Goal: Task Accomplishment & Management: Use online tool/utility

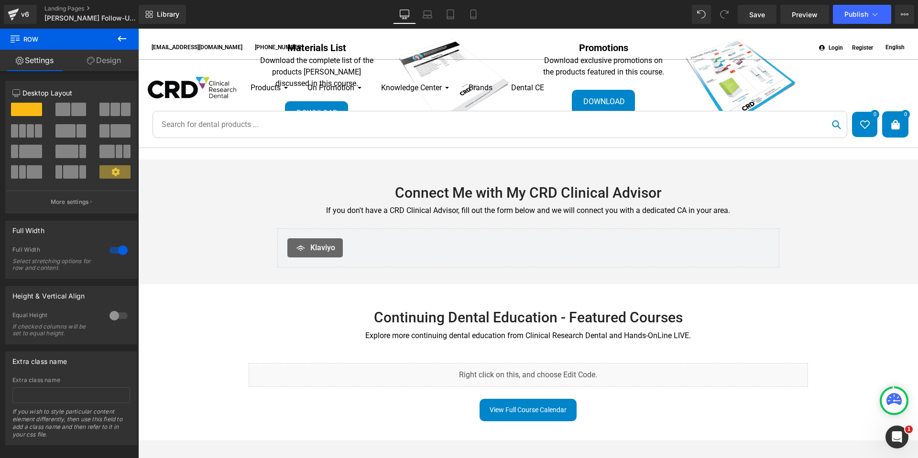
scroll to position [230, 0]
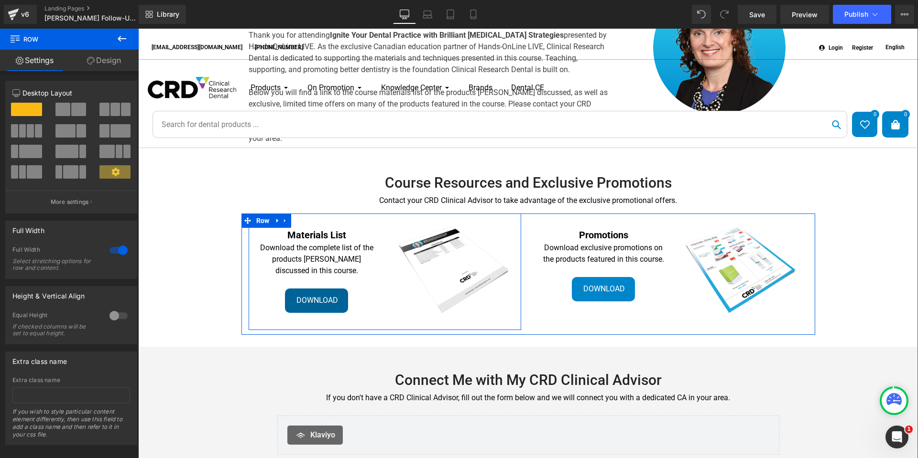
click at [335, 304] on link "Download" at bounding box center [316, 301] width 63 height 24
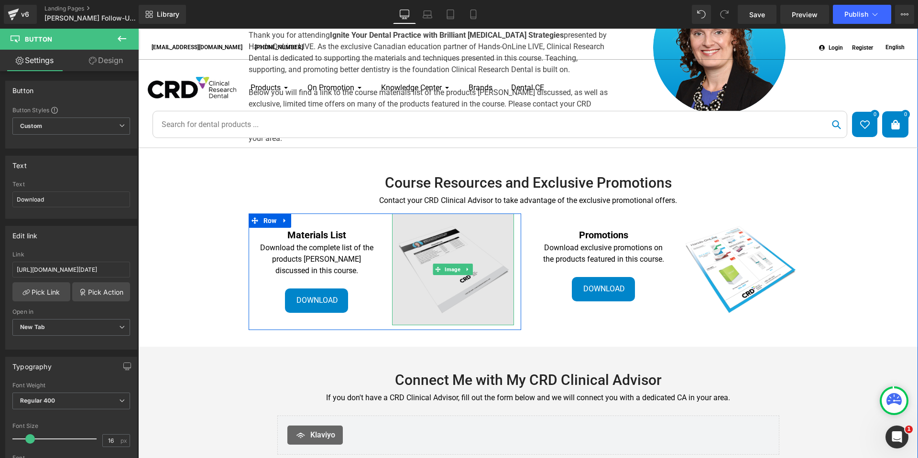
click at [428, 245] on img at bounding box center [453, 270] width 122 height 112
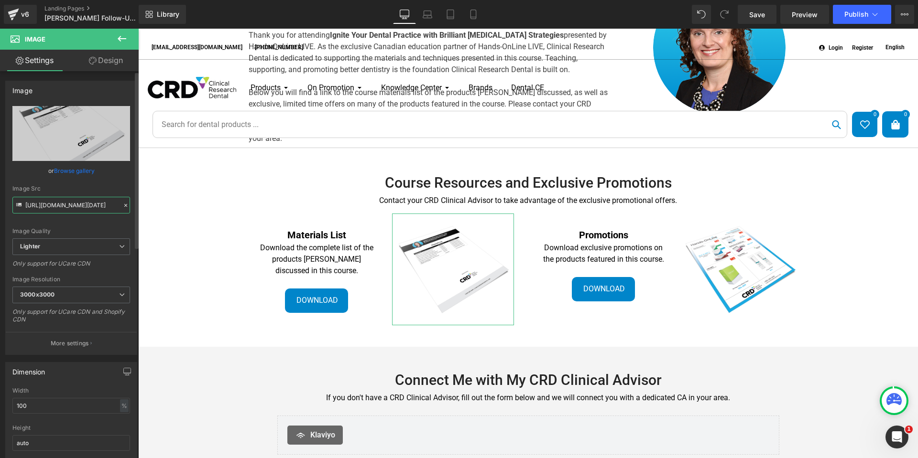
click at [75, 206] on input "https://ucarecdn.com/d163029c-08e8-4f63-bddd-3fdc45492e64/-/format/auto/-/previ…" at bounding box center [71, 205] width 118 height 17
paste input "cdn.shopify.com/s/files/1/0136/0828/8320/files/Lepicek_Materials-List-Sept9.pdf…"
type input "https://cdn.shopify.com/s/files/1/0136/0828/8320/files/Lepicek_Materials-List-S…"
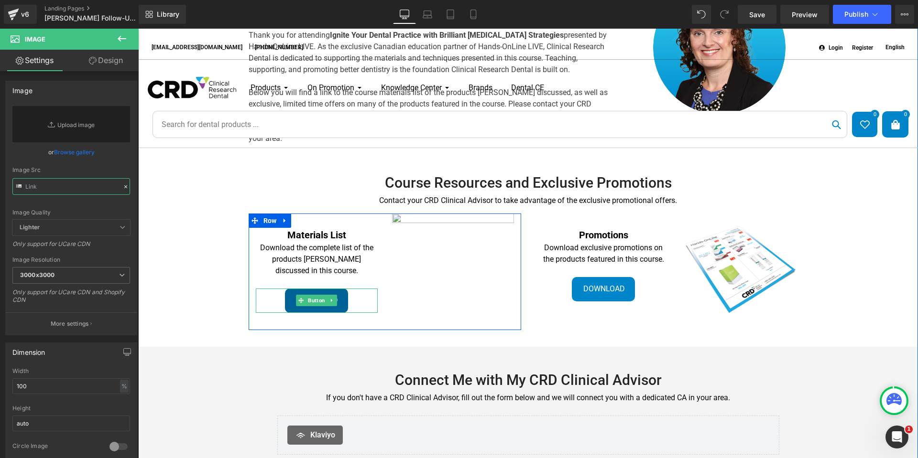
scroll to position [0, 0]
click at [274, 303] on div "Download" at bounding box center [317, 301] width 122 height 24
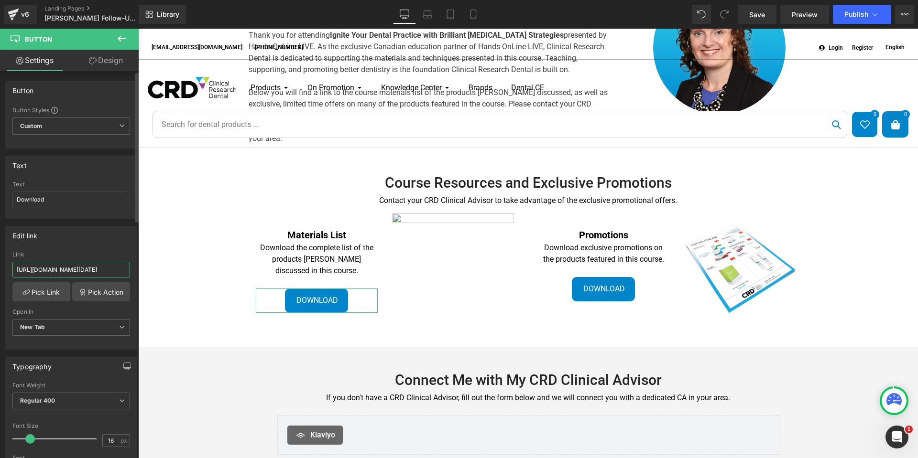
click at [77, 273] on input "https://cdn.shopify.com/s/files/1/0136/0828/8320/files/Materials-List-Lepicek-J…" at bounding box center [71, 270] width 118 height 16
click at [80, 270] on input "https://cdn.shopify.com/s/files/1/0136/0828/8320/files/Materials-List-Lepicek-J…" at bounding box center [71, 270] width 118 height 16
paste input "Lepicek_Materials-List-Sept9.pdf?v=1757419754"
type input "https://cdn.shopify.com/s/files/1/0136/0828/8320/files/Lepicek_Materials-List-S…"
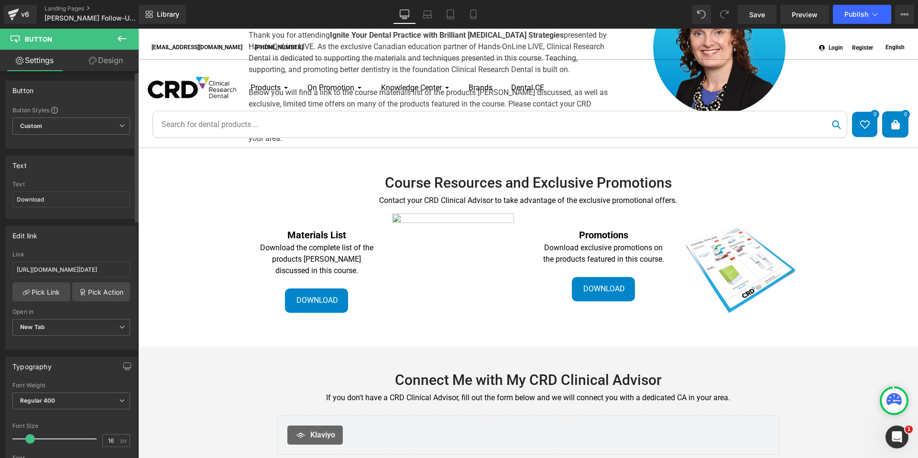
scroll to position [0, 0]
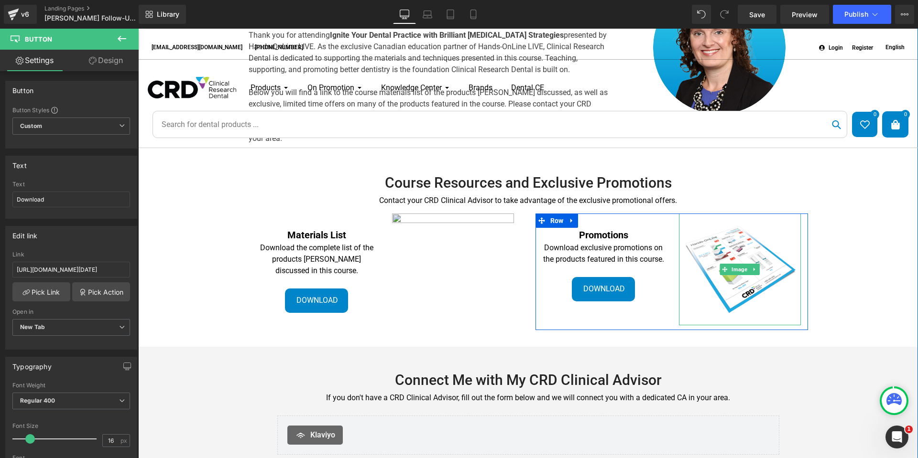
drag, startPoint x: 738, startPoint y: 253, endPoint x: 468, endPoint y: 291, distance: 272.8
click at [739, 253] on img at bounding box center [740, 270] width 122 height 112
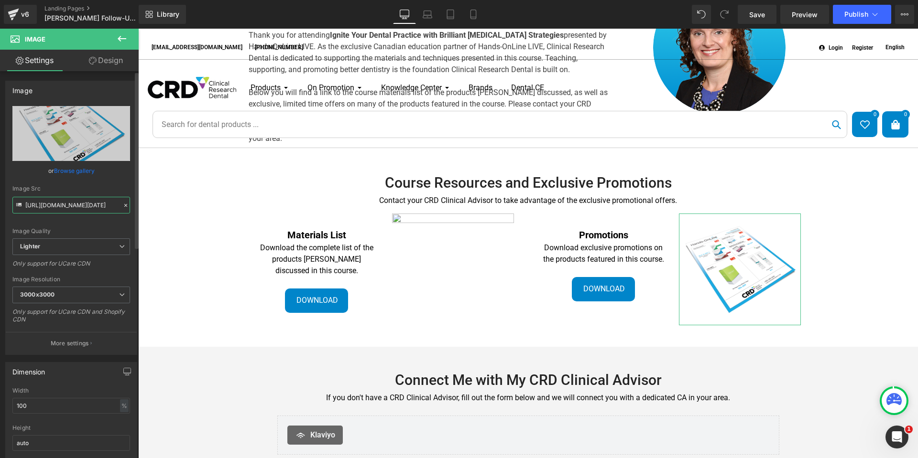
click at [76, 206] on input "https://ucarecdn.com/10db99ac-5077-4c0c-b284-31e5479e9b3e/-/format/auto/-/previ…" at bounding box center [71, 205] width 118 height 17
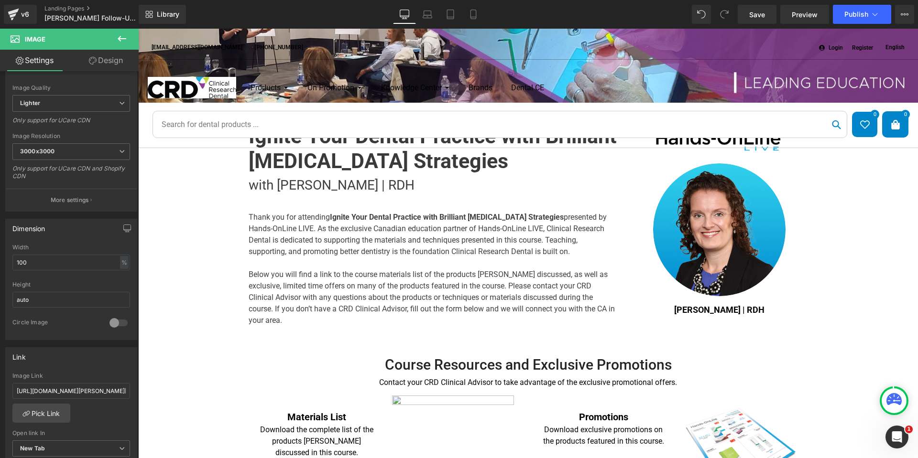
scroll to position [287, 0]
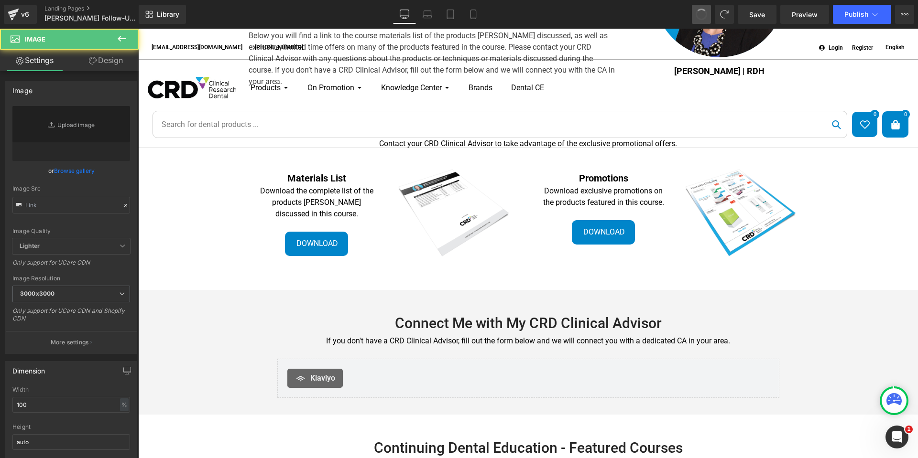
type input "https://ucarecdn.com/d163029c-08e8-4f63-bddd-3fdc45492e64/-/format/auto/-/previ…"
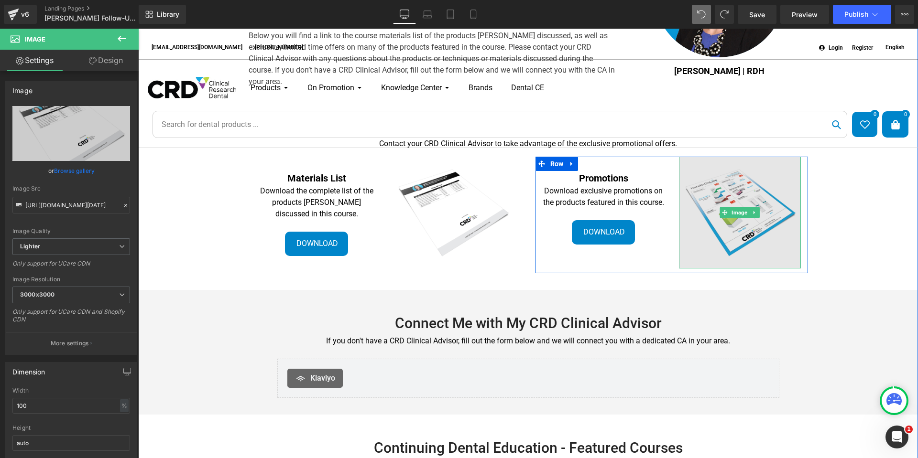
click at [743, 233] on img at bounding box center [740, 213] width 122 height 112
click at [719, 223] on img at bounding box center [740, 213] width 122 height 112
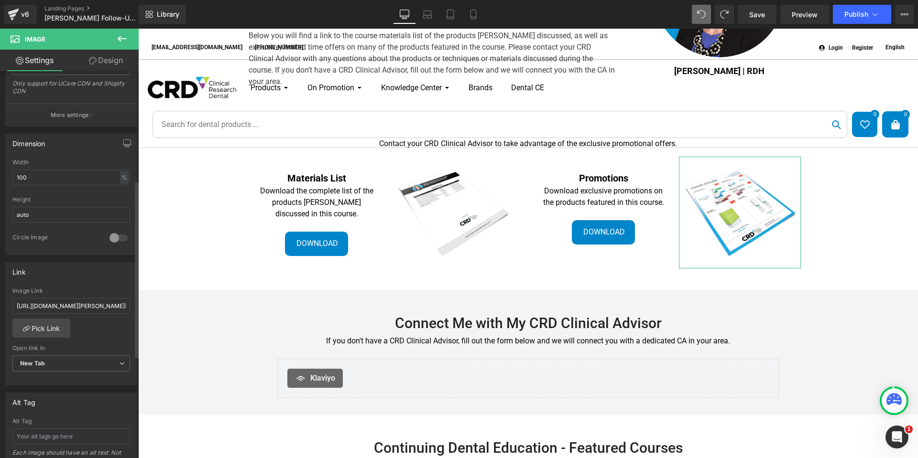
scroll to position [239, 0]
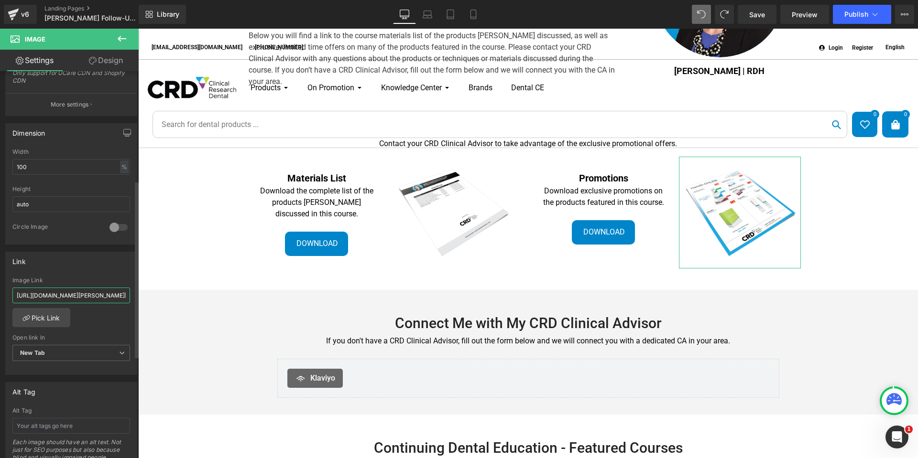
click at [79, 297] on input "https://cdn.shopify.com/s/files/1/0136/0828/8320/files/CRD-25PROMO-HOLL-Lepicec…" at bounding box center [71, 296] width 118 height 16
type input "https://cdn.shopify.com/s/files/1/0136/0828/8320/files/CRD-25PROMO-HOLL-Lepicec…"
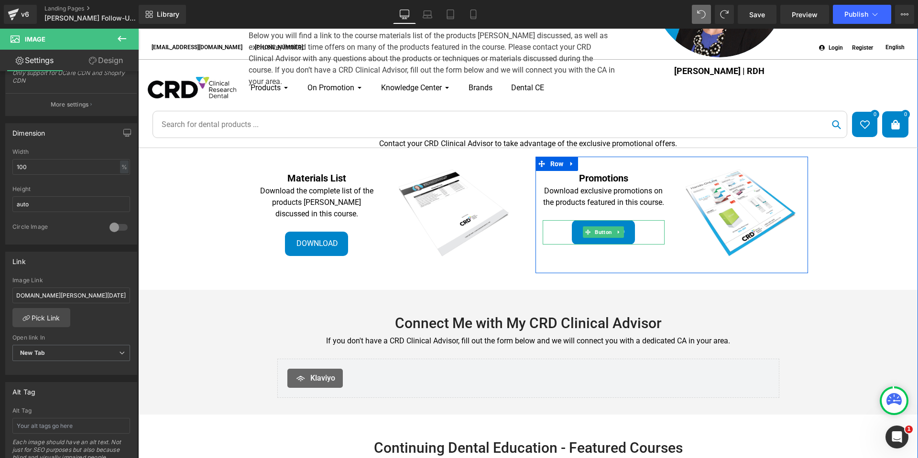
drag, startPoint x: 636, startPoint y: 245, endPoint x: 211, endPoint y: 296, distance: 428.0
click at [636, 244] on div "Download" at bounding box center [604, 232] width 122 height 24
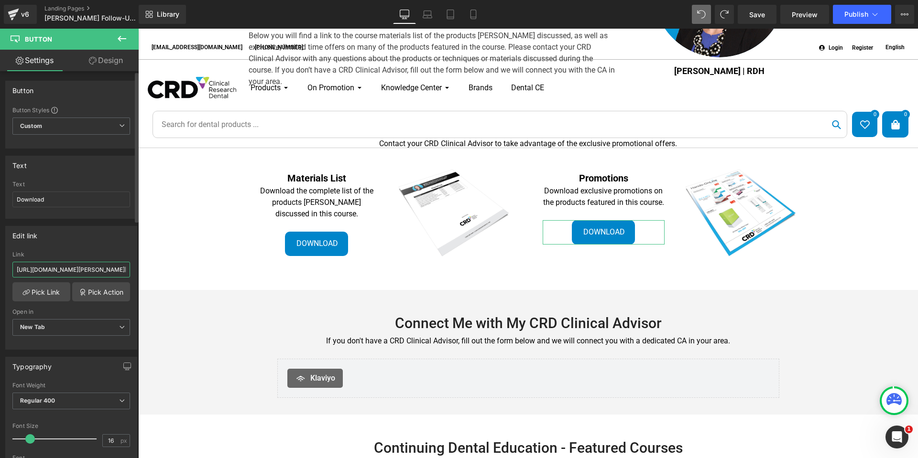
click at [75, 270] on input "https://cdn.shopify.com/s/files/1/0136/0828/8320/files/CRD-25PROMO-HOLL-Lepicec…" at bounding box center [71, 270] width 118 height 16
type input "https://cdn.shopify.com/s/files/1/0136/0828/8320/files/CRD-25PROMO-HOLL-Lepicec…"
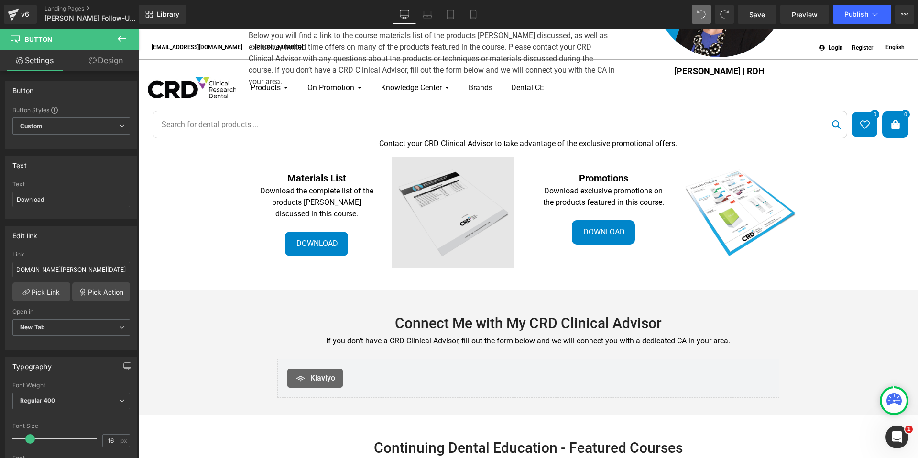
scroll to position [0, 0]
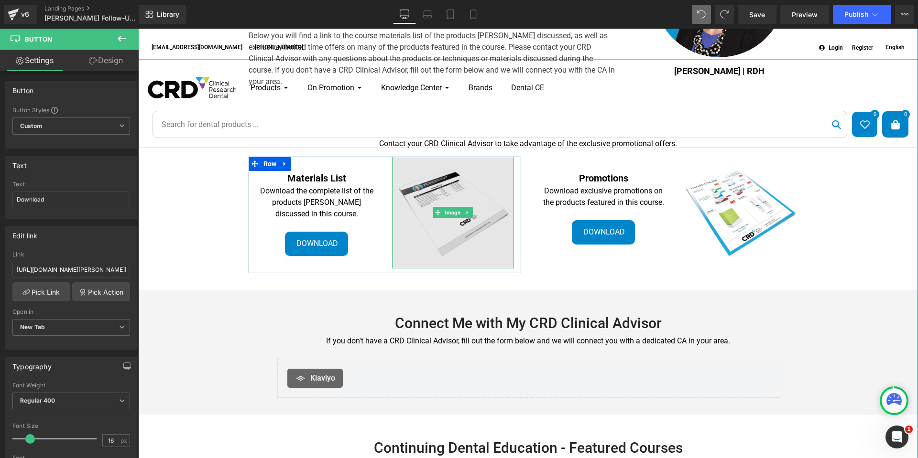
drag, startPoint x: 478, startPoint y: 198, endPoint x: 419, endPoint y: 227, distance: 65.2
click at [478, 198] on img at bounding box center [453, 213] width 122 height 112
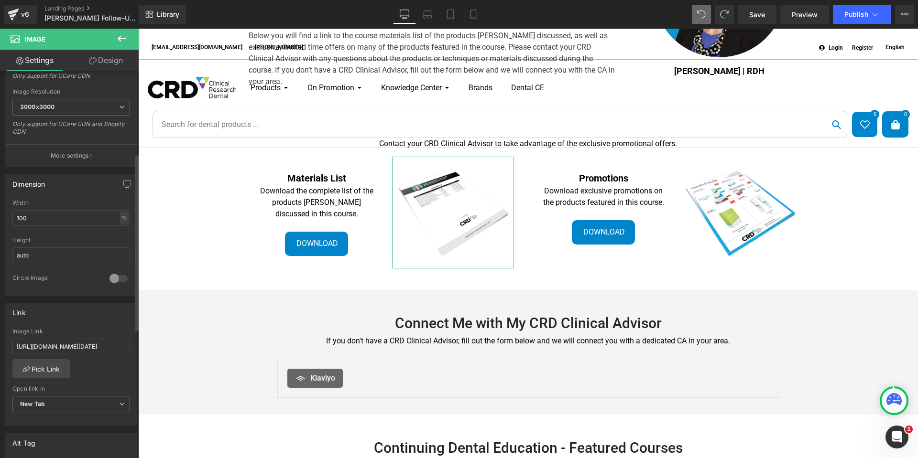
scroll to position [191, 0]
click at [54, 346] on input "https://cdn.shopify.com/s/files/1/0136/0828/8320/files/Materials-List-Lepicek-J…" at bounding box center [71, 344] width 118 height 16
paste input "Lepicek_Materials-List-Sept9.pdf?v=1757419754"
type input "https://cdn.shopify.com/s/files/1/0136/0828/8320/files/Lepicek_Materials-List-S…"
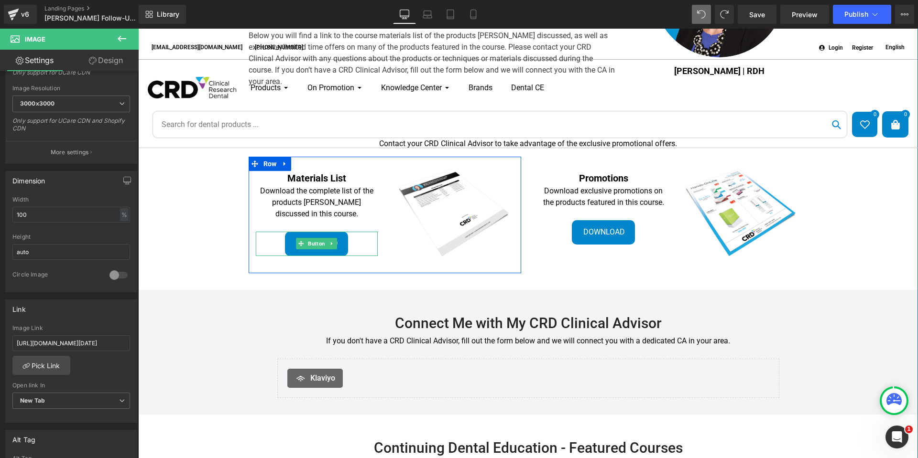
click at [358, 240] on div "Download" at bounding box center [317, 244] width 122 height 24
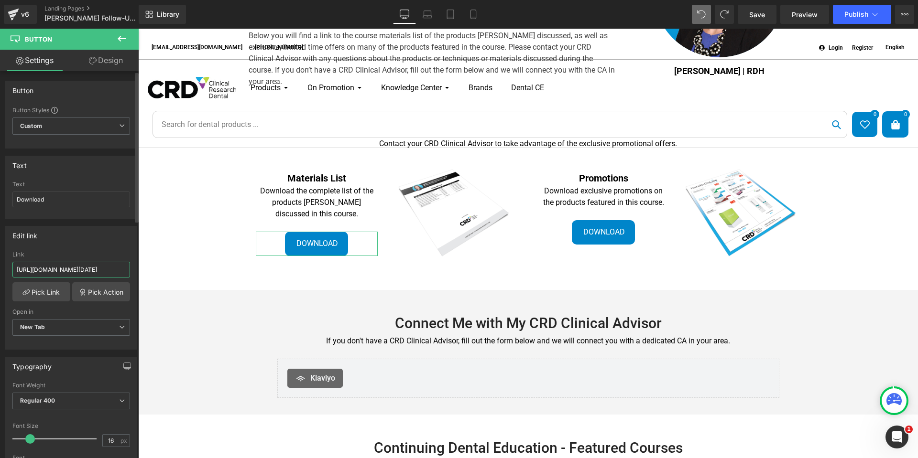
click at [63, 270] on input "https://cdn.shopify.com/s/files/1/0136/0828/8320/files/Lepicek_Materials-List-S…" at bounding box center [71, 270] width 118 height 16
click at [758, 13] on span "Save" at bounding box center [757, 15] width 16 height 10
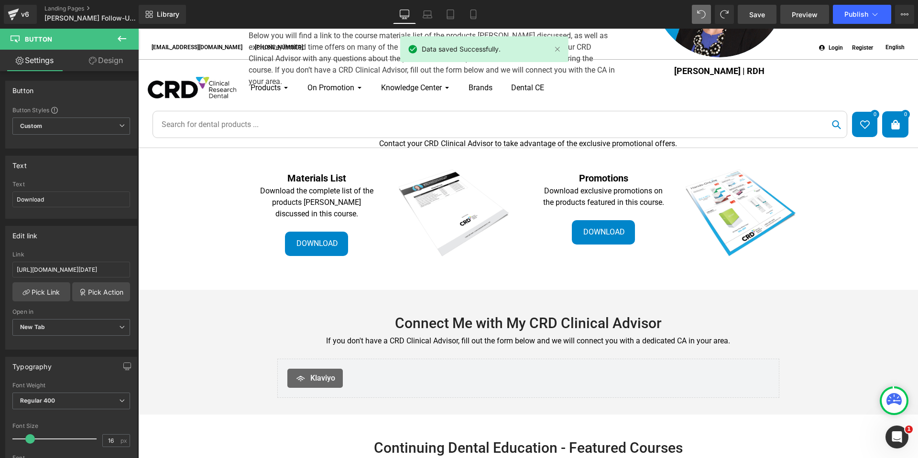
click at [814, 12] on span "Preview" at bounding box center [805, 15] width 26 height 10
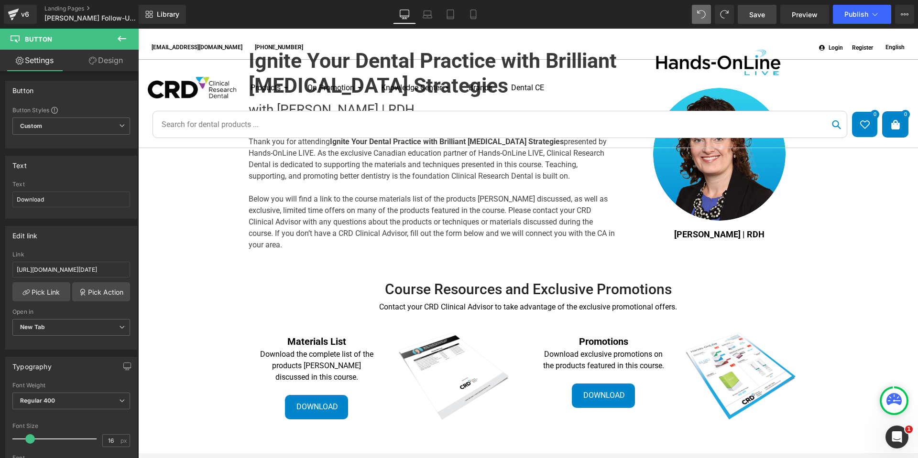
scroll to position [48, 0]
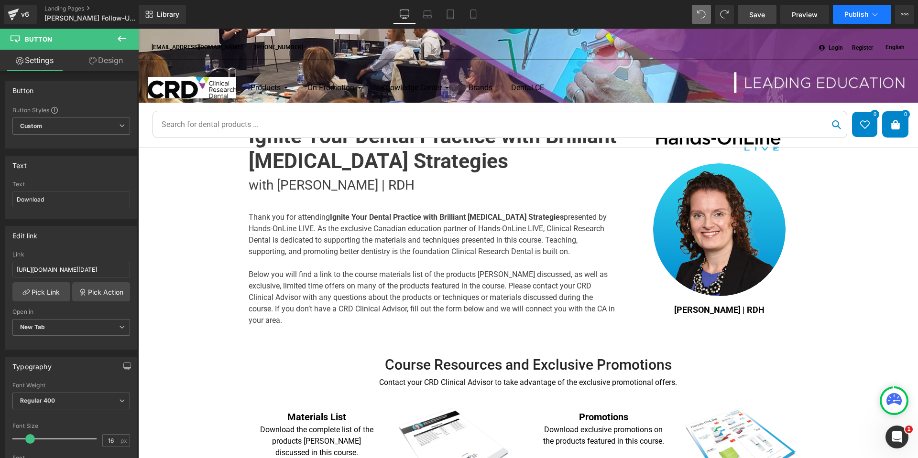
click at [871, 14] on icon at bounding box center [875, 15] width 10 height 10
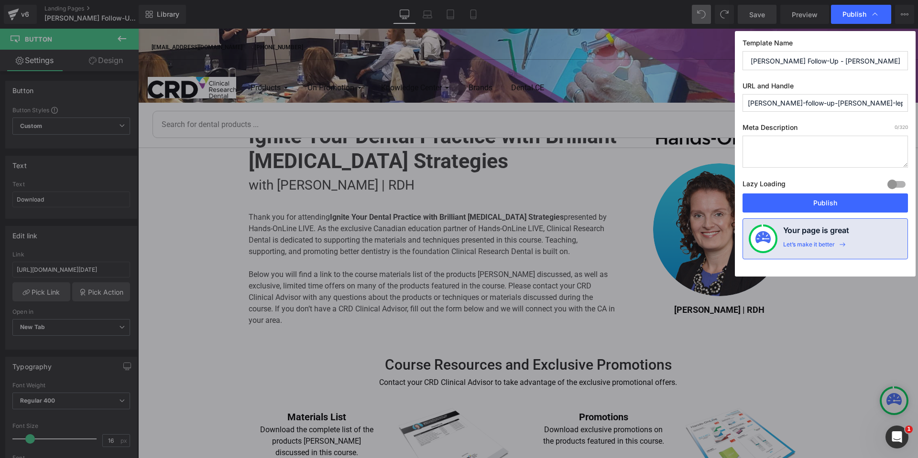
drag, startPoint x: 789, startPoint y: 103, endPoint x: 723, endPoint y: 98, distance: 65.7
click at [716, 98] on div "Publish Template Name HOLL Follow-Up - Kerry Lepicek - September 9, 2025 URL an…" at bounding box center [459, 229] width 918 height 458
click at [821, 98] on input "holl-follow-up-kerry-lepicek-september-9-2025" at bounding box center [824, 103] width 165 height 18
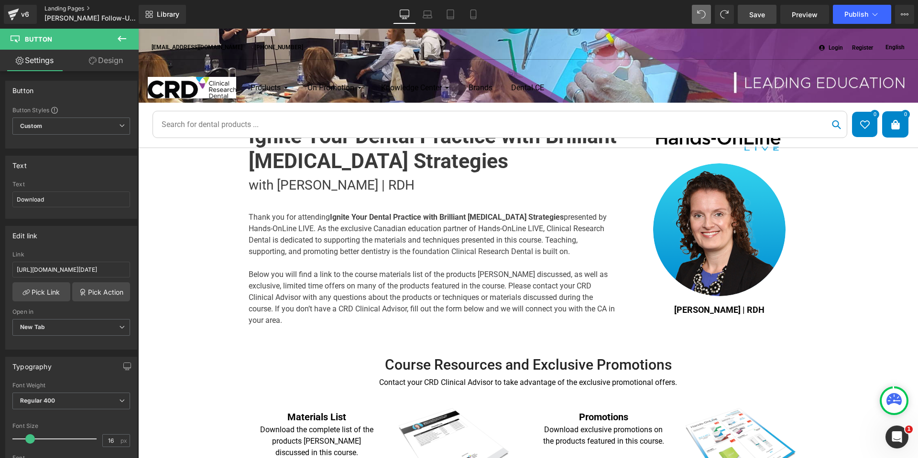
drag, startPoint x: 64, startPoint y: 4, endPoint x: 59, endPoint y: 10, distance: 7.1
click at [902, 18] on icon at bounding box center [905, 15] width 8 height 8
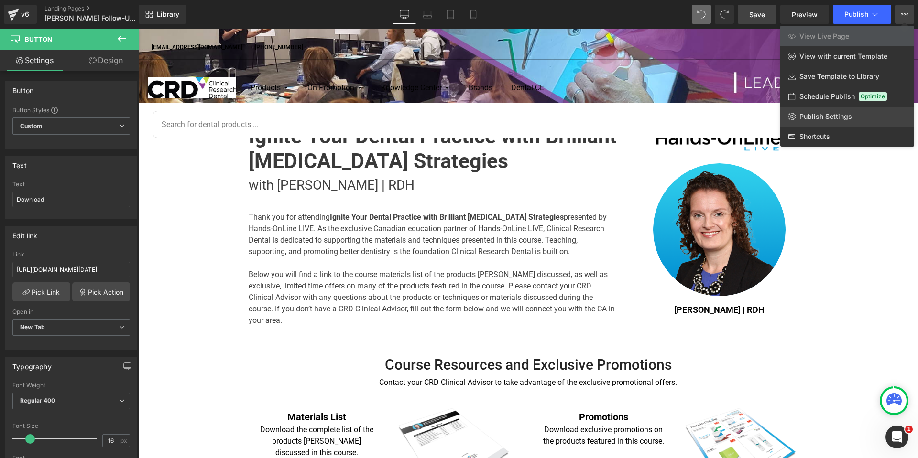
click at [852, 118] on link "Publish Settings" at bounding box center [847, 117] width 134 height 20
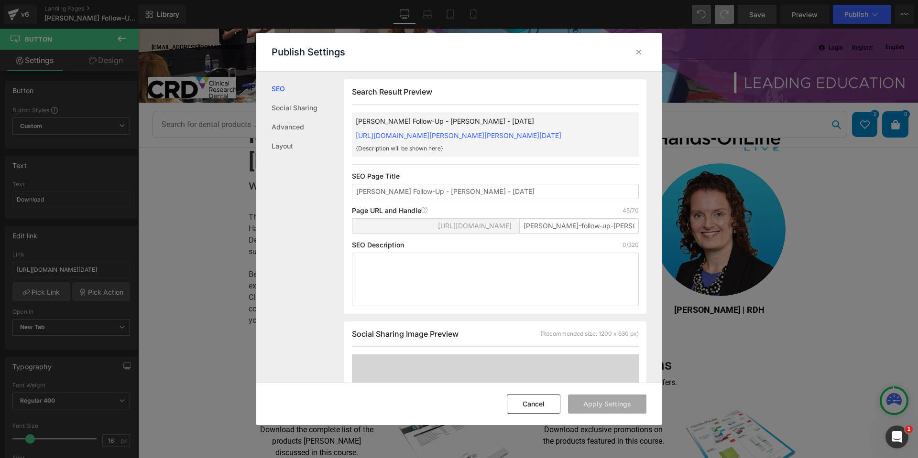
scroll to position [0, 0]
click at [536, 233] on input "holl-follow-up-kerry-lepicek-september-9-2025" at bounding box center [578, 225] width 119 height 15
paste input "quiros-aug19-2025"
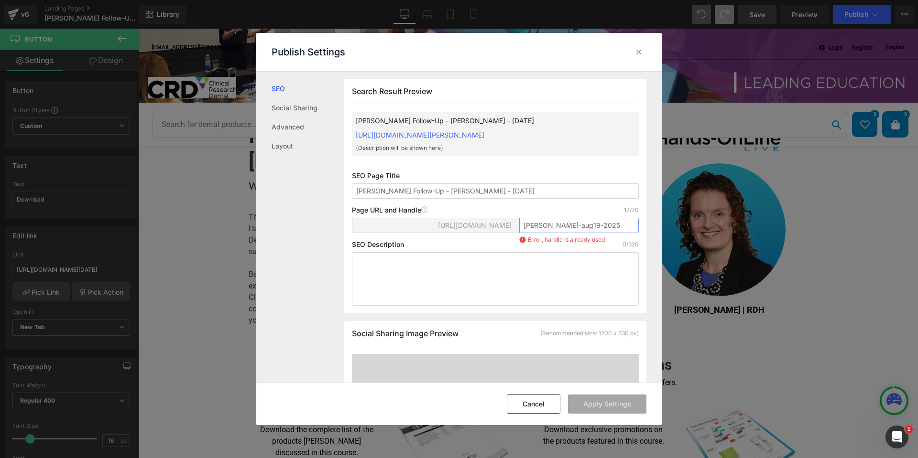
drag, startPoint x: 541, startPoint y: 225, endPoint x: 509, endPoint y: 225, distance: 32.0
click at [509, 225] on div "https://clinicalresearchdental.myshopify.com/pages/ quiros-aug19-2025 Error, ha…" at bounding box center [495, 229] width 287 height 23
drag, startPoint x: 561, startPoint y: 226, endPoint x: 547, endPoint y: 226, distance: 14.3
click at [547, 226] on input "lepicek-aug19-2025" at bounding box center [578, 225] width 119 height 15
type input "lepicek-sept9-2025"
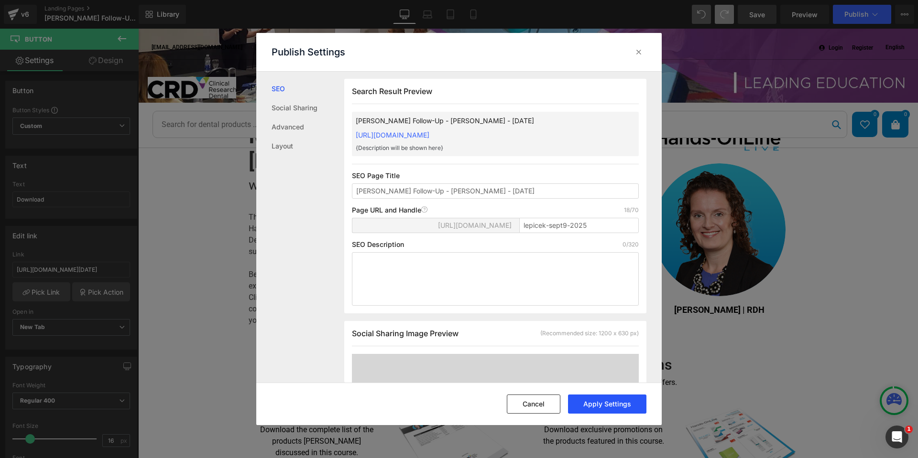
click at [590, 406] on button "Apply Settings" at bounding box center [607, 404] width 78 height 19
click at [639, 55] on icon at bounding box center [639, 52] width 10 height 10
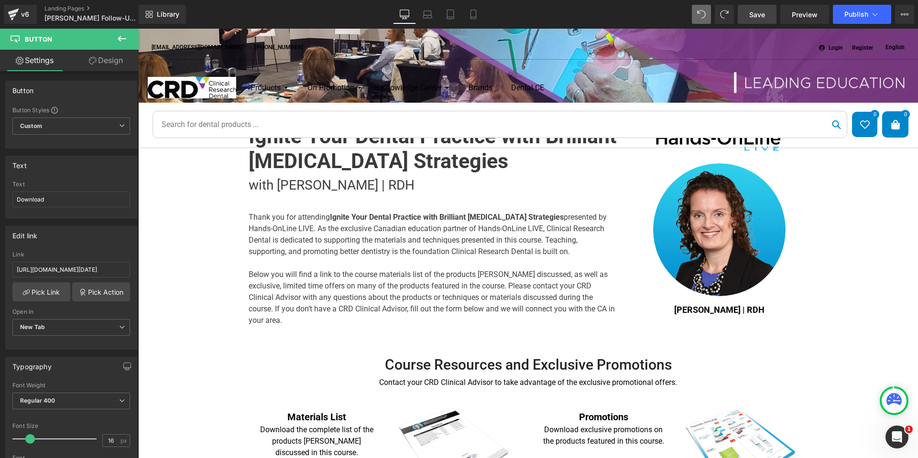
click at [768, 17] on link "Save" at bounding box center [757, 14] width 39 height 19
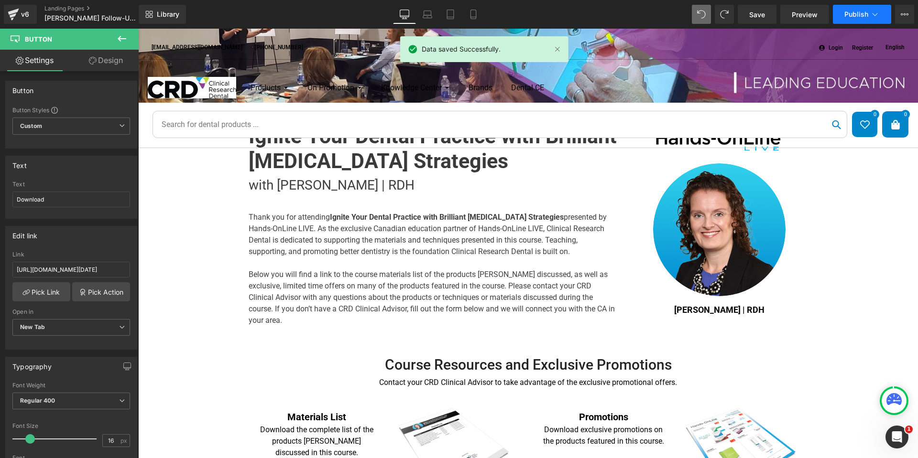
click at [849, 14] on span "Publish" at bounding box center [856, 15] width 24 height 8
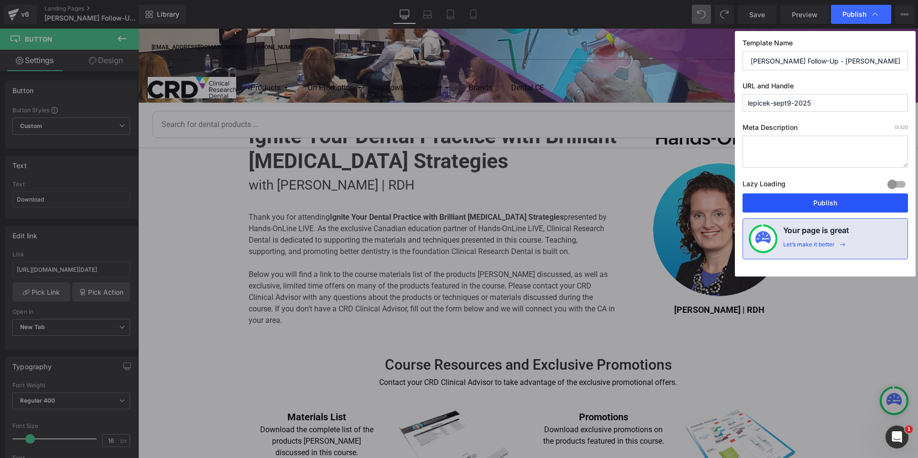
click at [848, 201] on button "Publish" at bounding box center [824, 203] width 165 height 19
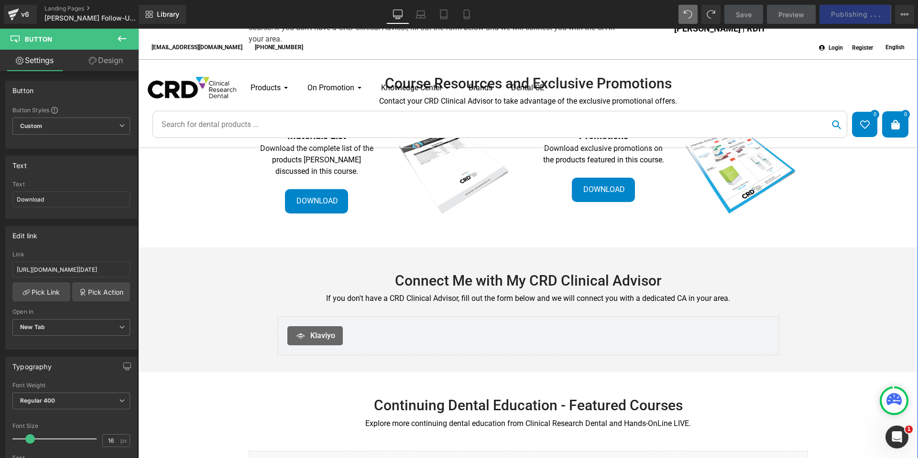
scroll to position [191, 0]
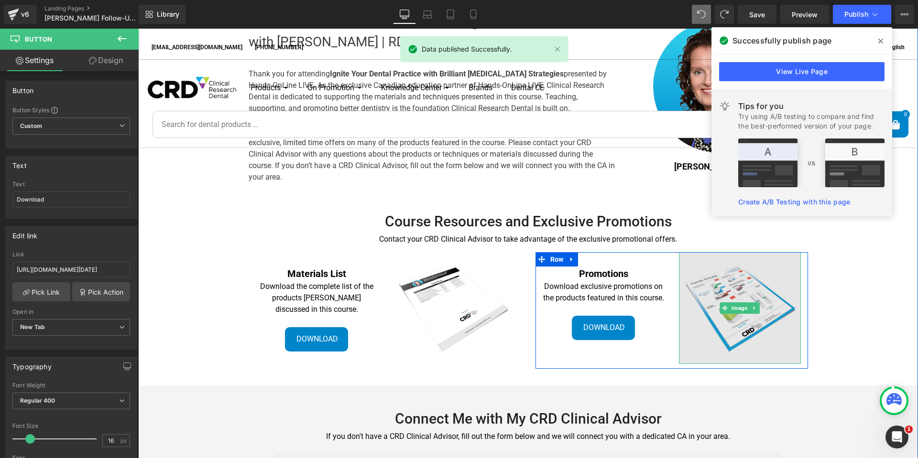
click at [740, 315] on img at bounding box center [740, 308] width 122 height 112
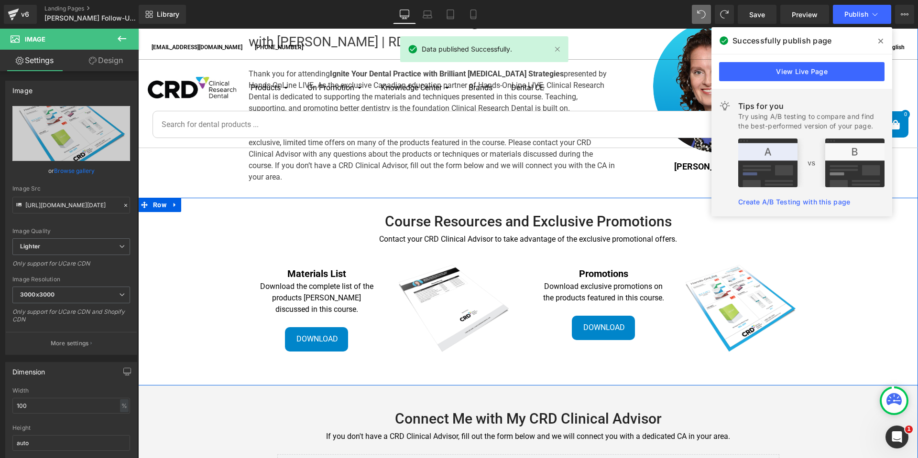
click at [849, 249] on div "Course Resources and Exclusive Promotions Heading Contact your CRD Clinical Adv…" at bounding box center [528, 293] width 780 height 162
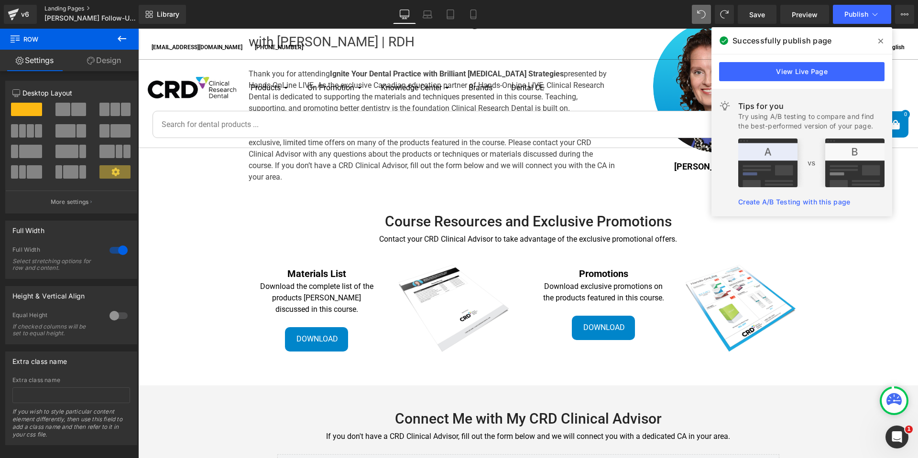
click at [59, 8] on link "Landing Pages" at bounding box center [99, 9] width 110 height 8
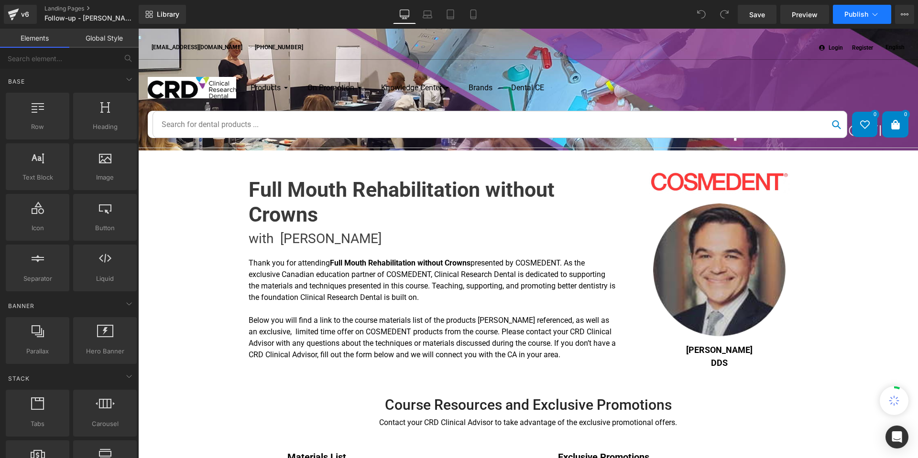
click at [879, 15] on icon at bounding box center [875, 15] width 10 height 10
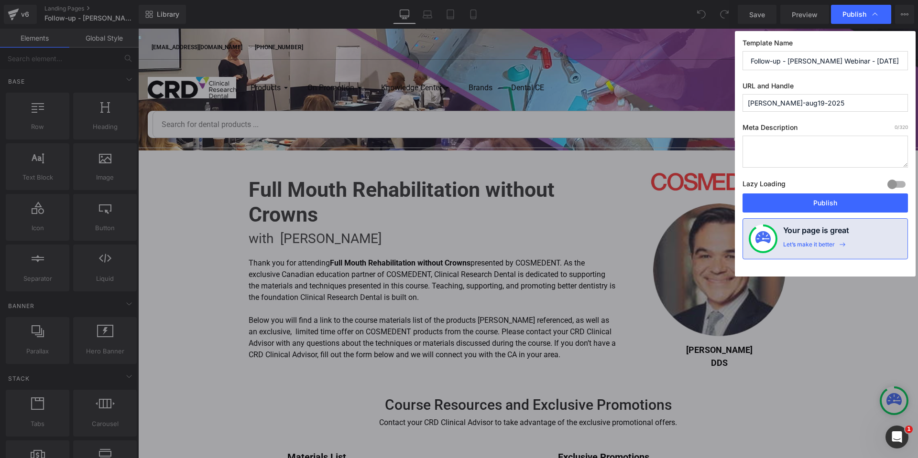
drag, startPoint x: 854, startPoint y: 105, endPoint x: 715, endPoint y: 102, distance: 138.6
click at [715, 102] on div "Publish Template Name Follow-up - Dr. Javier Quiros Webinar - August 19, 2025 U…" at bounding box center [459, 229] width 918 height 458
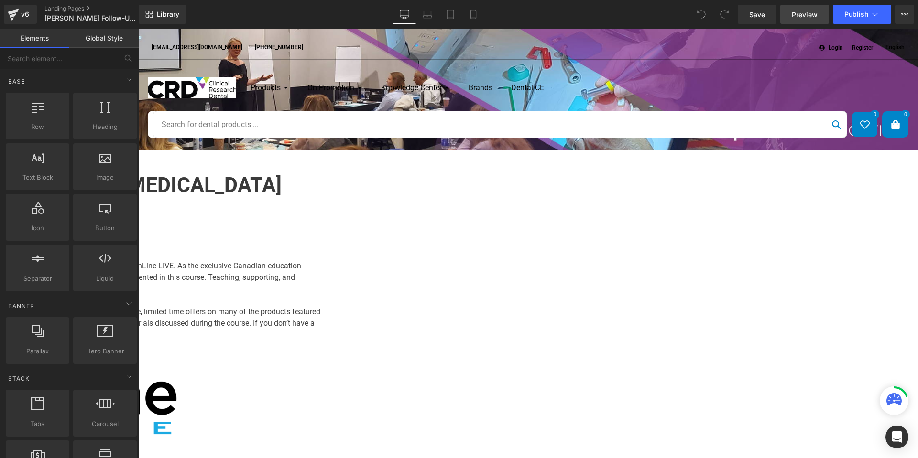
click at [809, 18] on span "Preview" at bounding box center [805, 15] width 26 height 10
click at [905, 11] on icon at bounding box center [905, 15] width 8 height 8
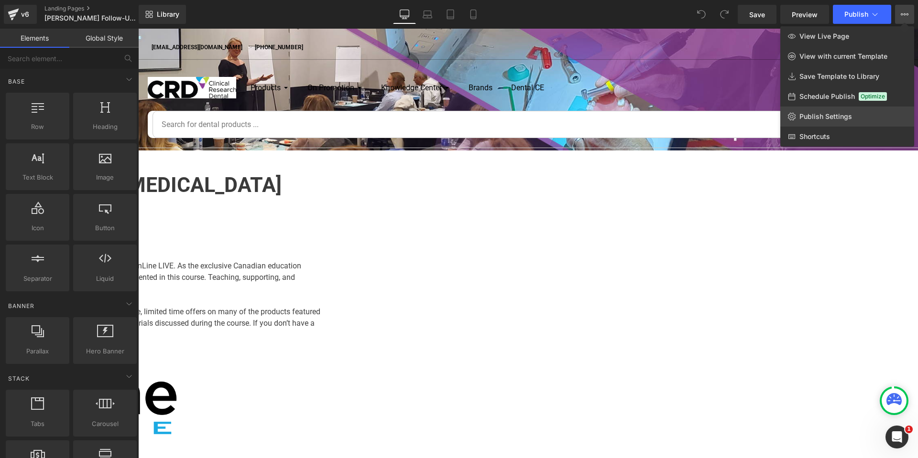
click at [846, 119] on span "Publish Settings" at bounding box center [825, 116] width 53 height 9
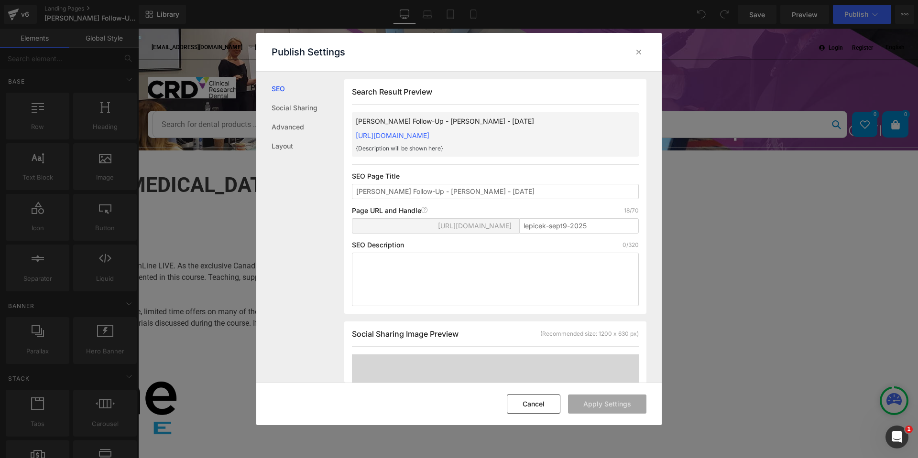
scroll to position [0, 0]
drag, startPoint x: 602, startPoint y: 135, endPoint x: 348, endPoint y: 128, distance: 254.4
click at [348, 128] on div "Search Result Preview [PERSON_NAME] Follow-Up - [PERSON_NAME] - [DATE] [URL][DO…" at bounding box center [495, 196] width 302 height 235
copy link "[URL][DOMAIN_NAME]"
click at [539, 415] on div "Cancel Apply Settings" at bounding box center [458, 404] width 405 height 43
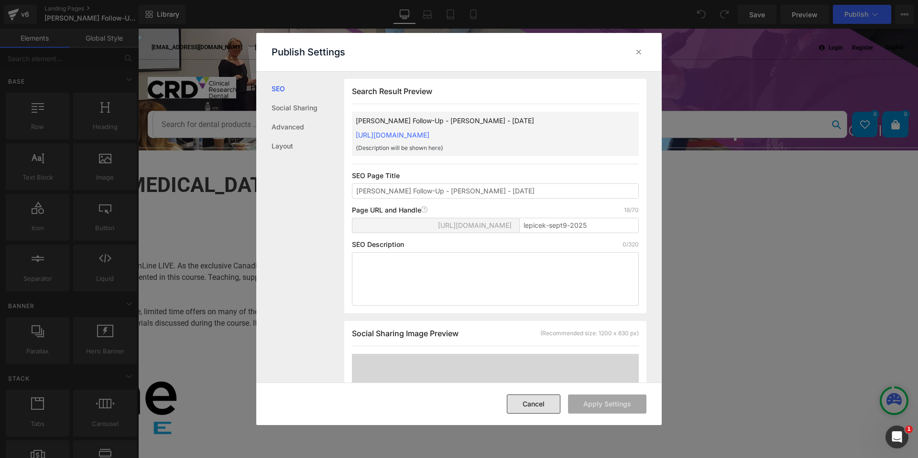
click at [541, 409] on button "Cancel" at bounding box center [534, 404] width 54 height 19
